Goal: Communication & Community: Answer question/provide support

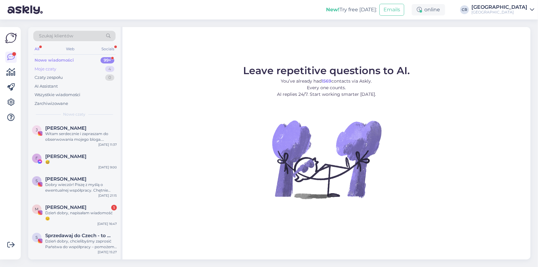
click at [50, 68] on div "Moje czaty" at bounding box center [46, 69] width 22 height 6
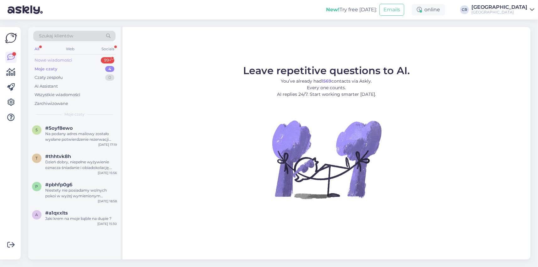
click at [50, 61] on div "Nowe wiadomości" at bounding box center [54, 60] width 38 height 6
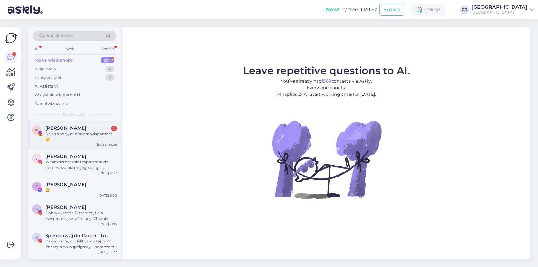
click at [70, 140] on div "Dzień dobry, napisałam wiadomość 😊" at bounding box center [81, 136] width 72 height 11
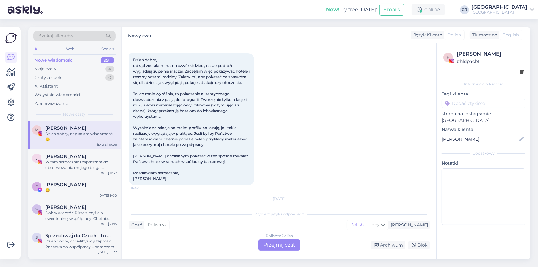
scroll to position [60, 0]
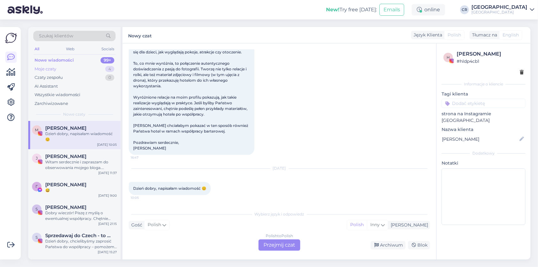
click at [44, 69] on div "Moje czaty" at bounding box center [46, 69] width 22 height 6
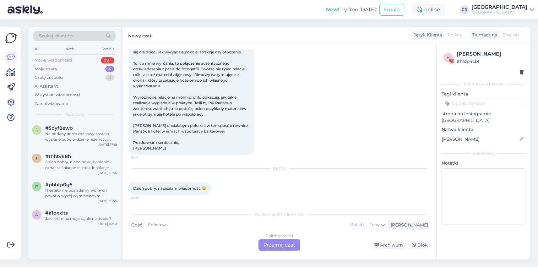
click at [58, 61] on div "Nowe wiadomości" at bounding box center [54, 60] width 38 height 6
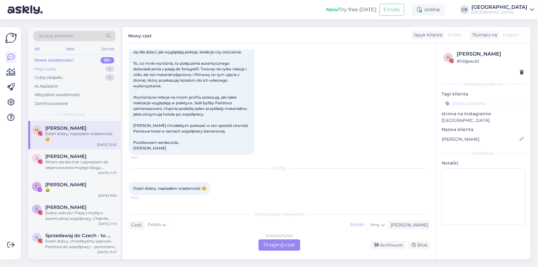
click at [47, 71] on div "Moje czaty" at bounding box center [46, 69] width 22 height 6
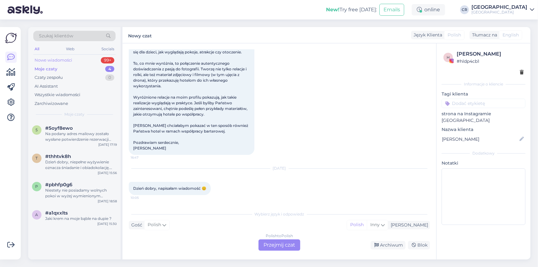
click at [57, 59] on div "Nowe wiadomości" at bounding box center [54, 60] width 38 height 6
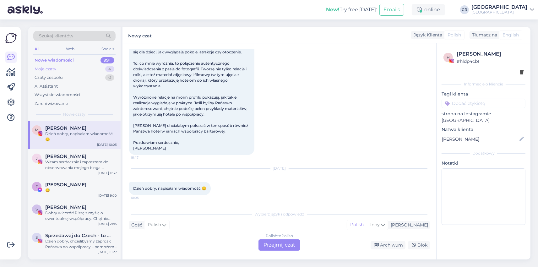
click at [51, 68] on div "Moje czaty" at bounding box center [46, 69] width 22 height 6
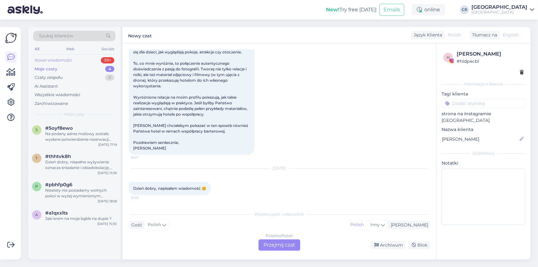
click at [52, 60] on div "Nowe wiadomości" at bounding box center [54, 60] width 38 height 6
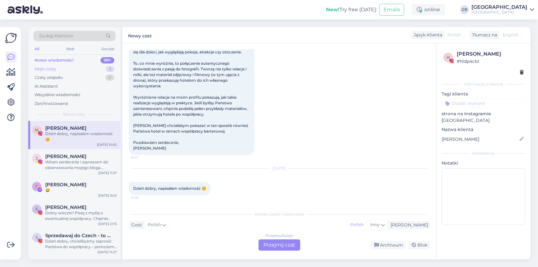
click at [47, 67] on div "Moje czaty" at bounding box center [46, 69] width 22 height 6
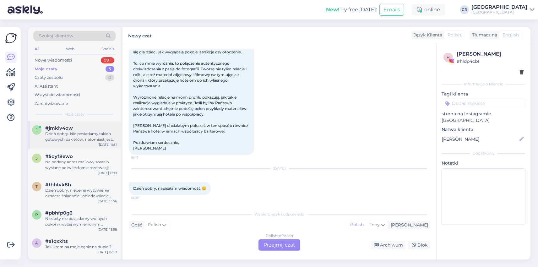
click at [87, 133] on div "Dzień dobry. Nie posiadamy takich gotowych pakietów, natomiast jest możliwość w…" at bounding box center [81, 136] width 72 height 11
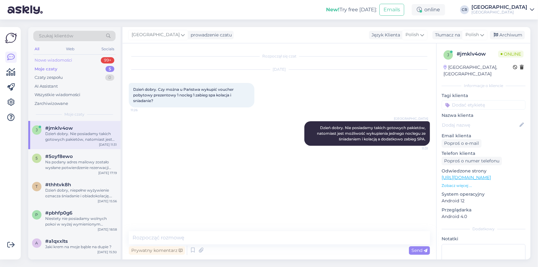
click at [66, 59] on div "Nowe wiadomości" at bounding box center [54, 60] width 38 height 6
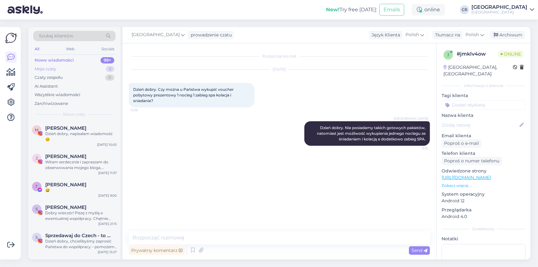
click at [49, 71] on div "Moje czaty" at bounding box center [46, 69] width 22 height 6
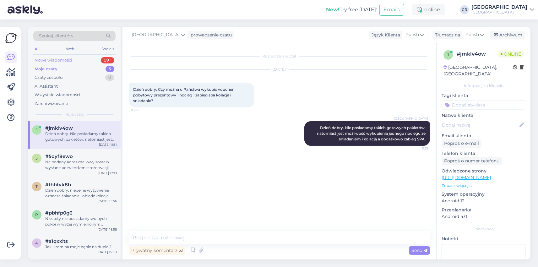
click at [67, 62] on div "Nowe wiadomości" at bounding box center [54, 60] width 38 height 6
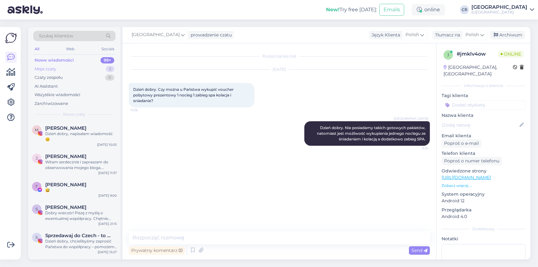
click at [48, 68] on div "Moje czaty" at bounding box center [46, 69] width 22 height 6
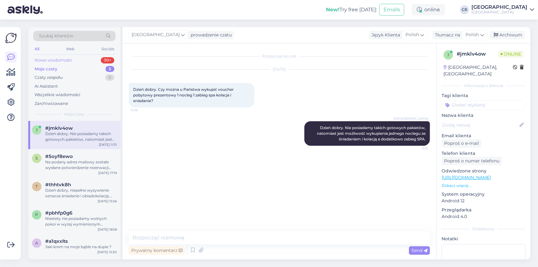
click at [49, 61] on div "Nowe wiadomości" at bounding box center [54, 60] width 38 height 6
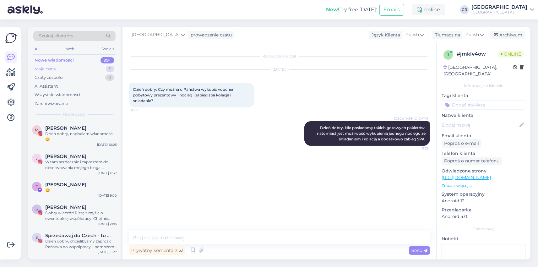
click at [50, 67] on div "Moje czaty" at bounding box center [46, 69] width 22 height 6
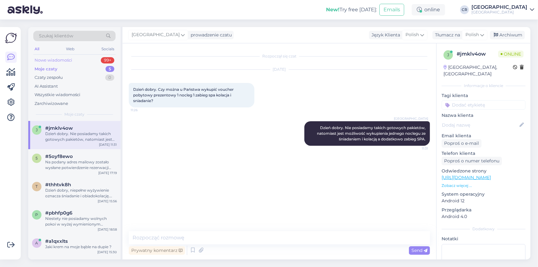
click at [59, 60] on div "Nowe wiadomości" at bounding box center [54, 60] width 38 height 6
